Goal: Complete application form

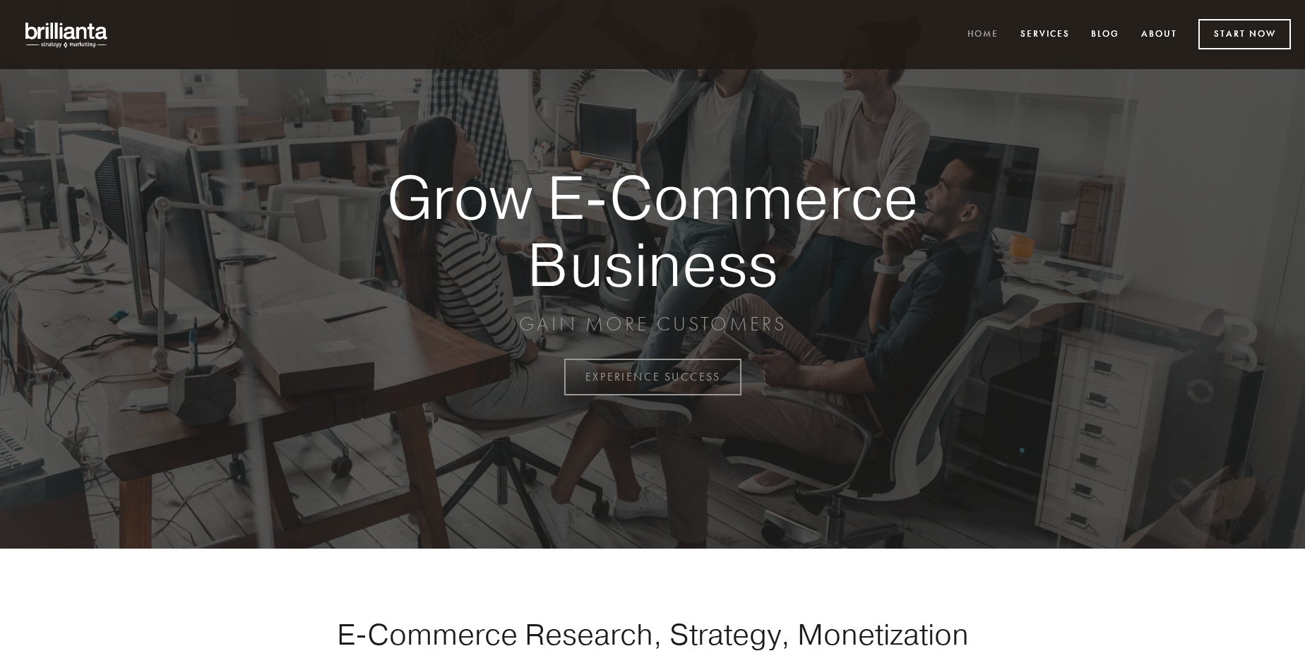
scroll to position [3703, 0]
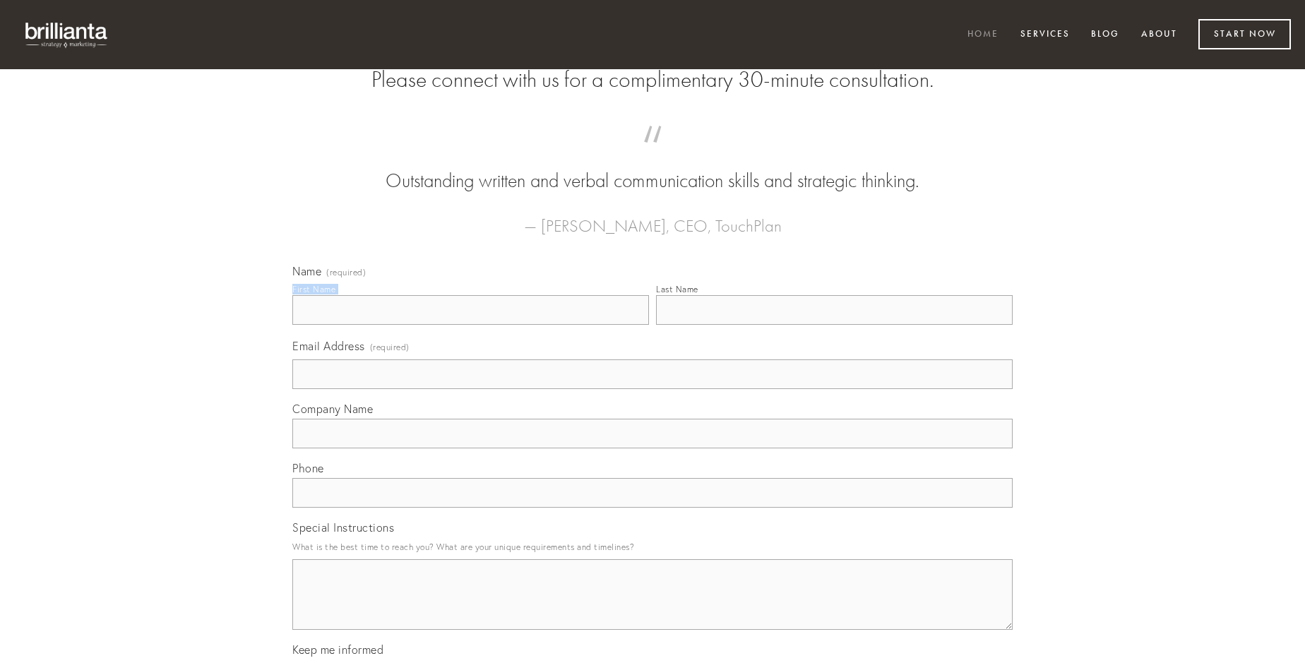
type input "[PERSON_NAME]"
click at [834, 325] on input "Last Name" at bounding box center [834, 310] width 357 height 30
type input "[PERSON_NAME]"
click at [653, 389] on input "Email Address (required)" at bounding box center [652, 375] width 721 height 30
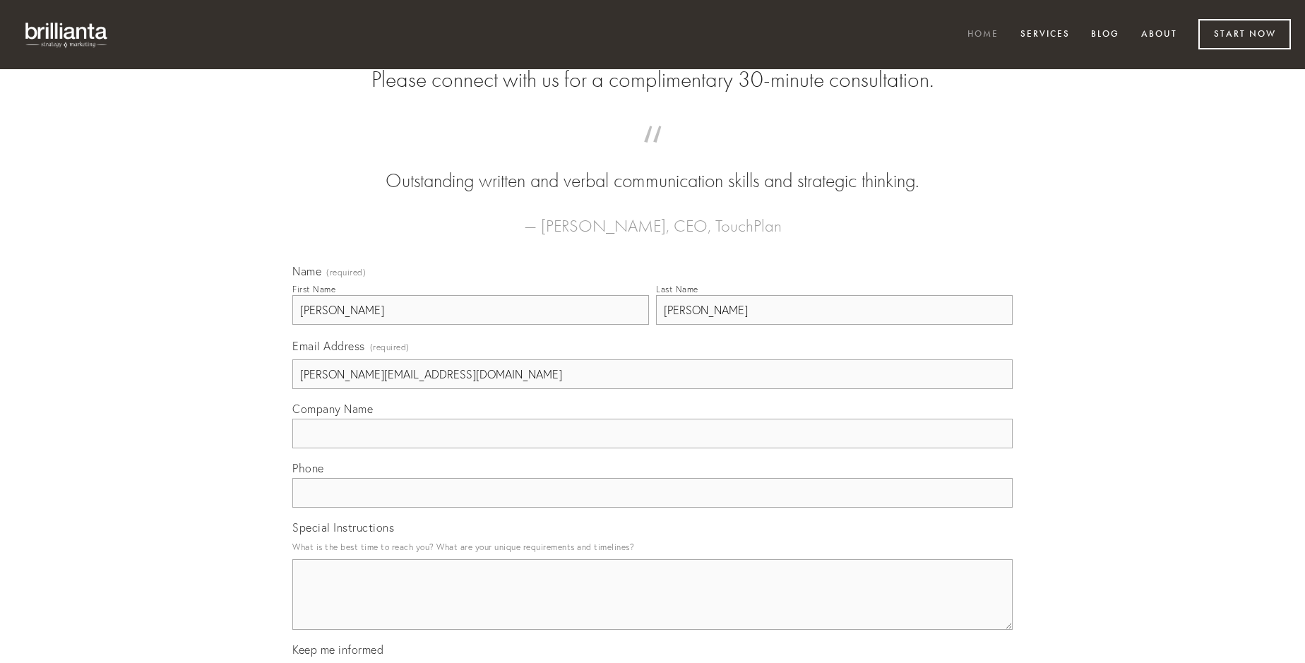
type input "[PERSON_NAME][EMAIL_ADDRESS][DOMAIN_NAME]"
click at [653, 449] on input "Company Name" at bounding box center [652, 434] width 721 height 30
type input "circumvenio"
click at [653, 508] on input "text" at bounding box center [652, 493] width 721 height 30
click at [653, 608] on textarea "Special Instructions" at bounding box center [652, 594] width 721 height 71
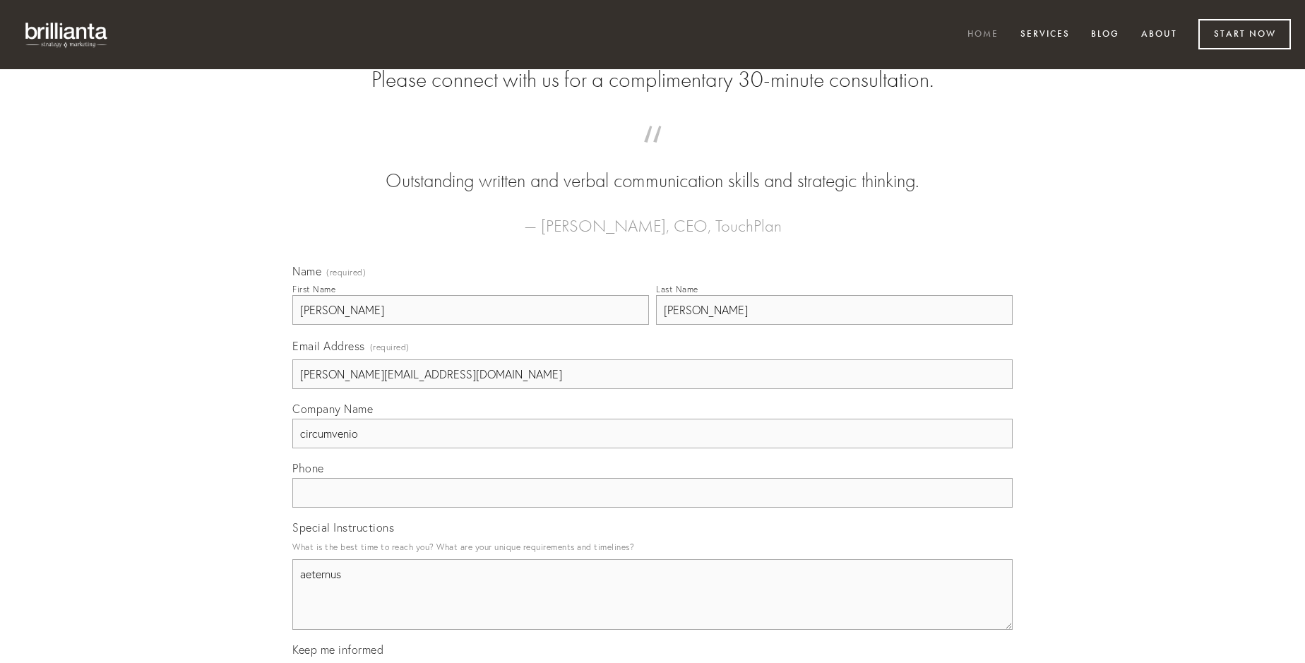
type textarea "aeternus"
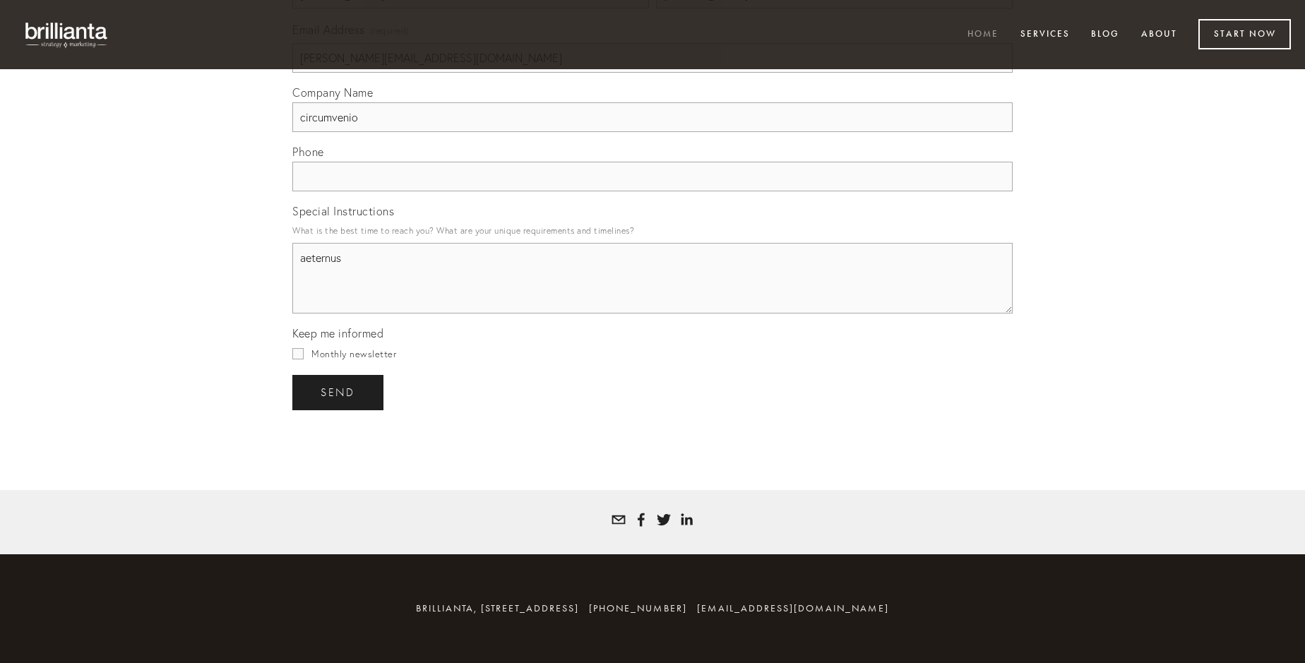
click at [339, 392] on span "send" at bounding box center [338, 392] width 35 height 13
